Goal: Information Seeking & Learning: Check status

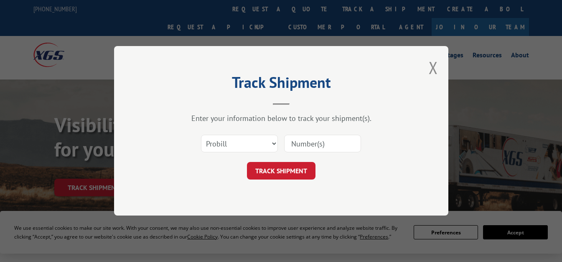
click at [333, 145] on input at bounding box center [322, 144] width 77 height 18
paste input "17501570"
type input "17501570"
click at [273, 168] on button "TRACK SHIPMENT" at bounding box center [281, 171] width 69 height 18
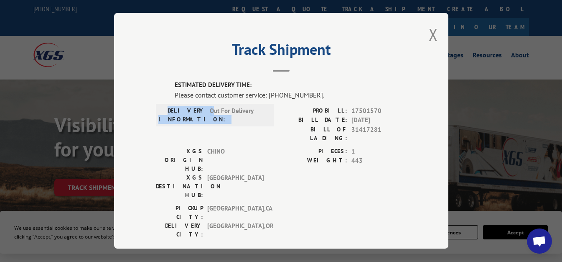
drag, startPoint x: 174, startPoint y: 107, endPoint x: 217, endPoint y: 116, distance: 43.9
click at [216, 116] on div "DELIVERY INFORMATION: Out For Delivery" at bounding box center [214, 115] width 113 height 18
copy div "DELIVERY INFORMATION: Out"
click at [179, 113] on label "DELIVERY INFORMATION:" at bounding box center [181, 115] width 47 height 18
drag, startPoint x: 167, startPoint y: 104, endPoint x: 410, endPoint y: 119, distance: 243.7
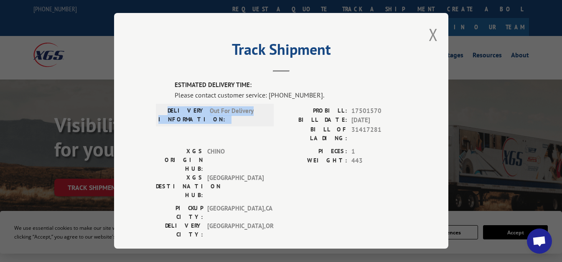
click at [263, 120] on div "DELIVERY INFORMATION: Out For Delivery" at bounding box center [214, 115] width 113 height 18
copy div "DELIVERY INFORMATION: Out For Delivery"
